Goal: Task Accomplishment & Management: Use online tool/utility

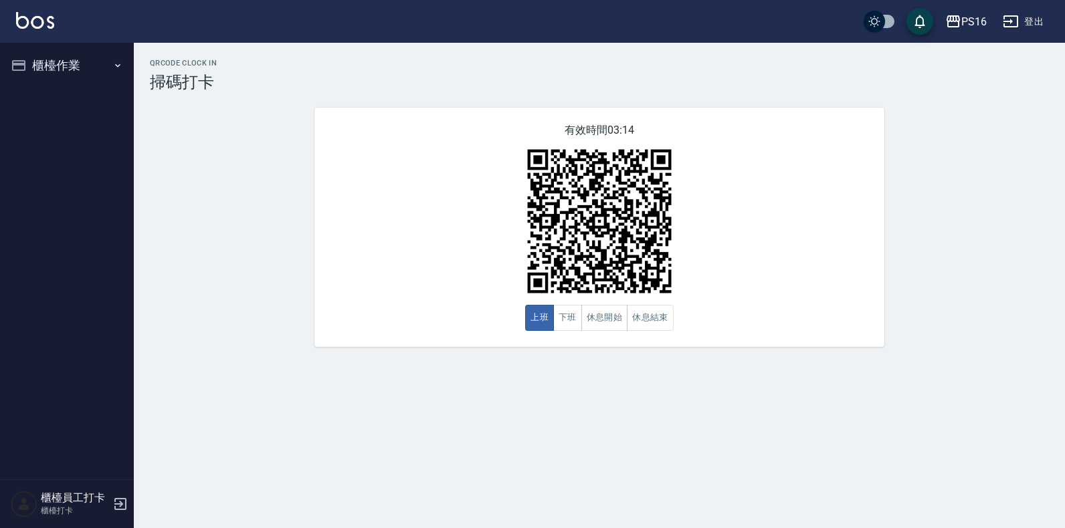
click at [761, 488] on div "QRcode Clock In 掃碼打卡 有效時間 03:14 上班 下班 休息開始 休息結束" at bounding box center [532, 264] width 1065 height 528
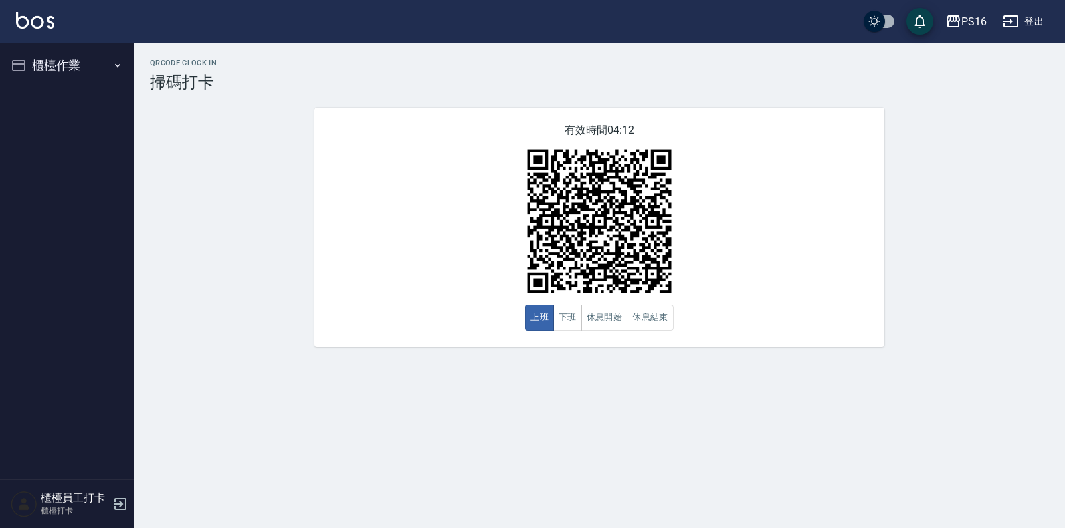
click at [274, 310] on div "QRcode Clock In 掃碼打卡 有效時間 04:12 上班 下班 休息開始 休息結束" at bounding box center [599, 203] width 931 height 288
